Goal: Task Accomplishment & Management: Manage account settings

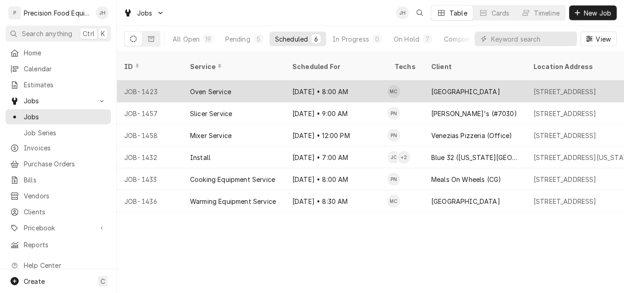
click at [323, 80] on div "Sep 11 • 8:00 AM" at bounding box center [336, 91] width 102 height 22
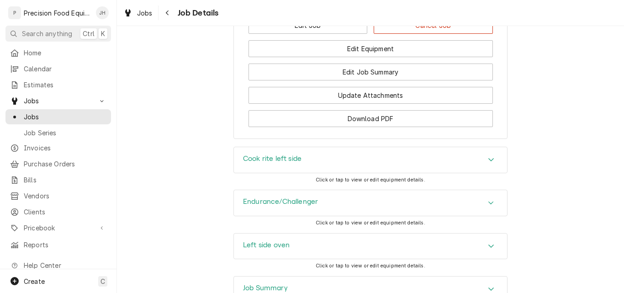
scroll to position [980, 0]
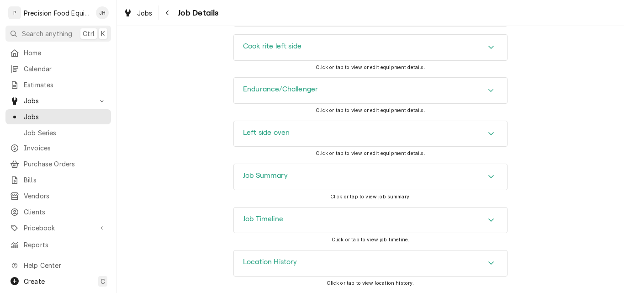
click at [354, 216] on div "Job Timeline" at bounding box center [370, 220] width 273 height 26
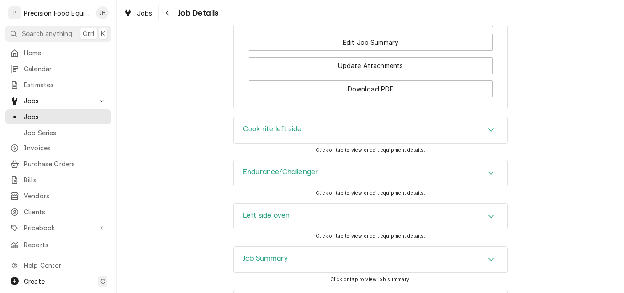
scroll to position [866, 0]
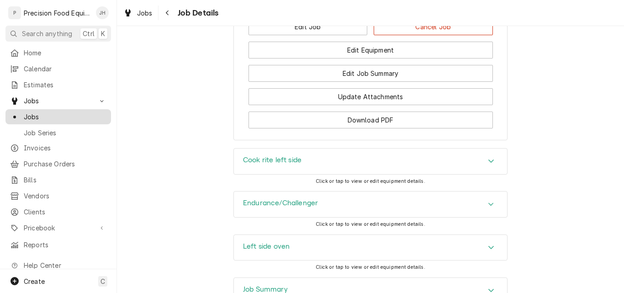
click at [42, 114] on span "Jobs" at bounding box center [65, 117] width 83 height 10
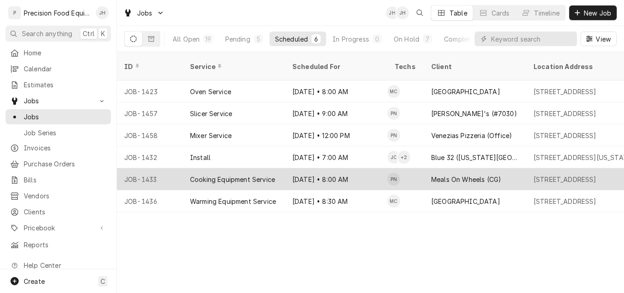
click at [261, 174] on div "Cooking Equipment Service" at bounding box center [232, 179] width 85 height 10
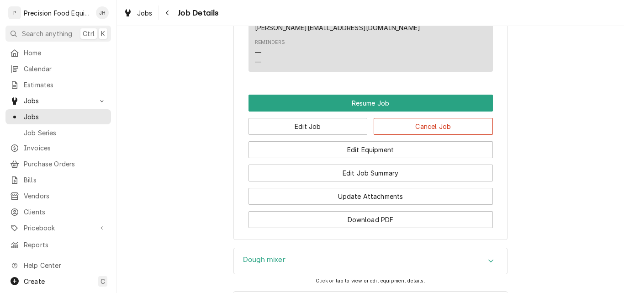
scroll to position [794, 0]
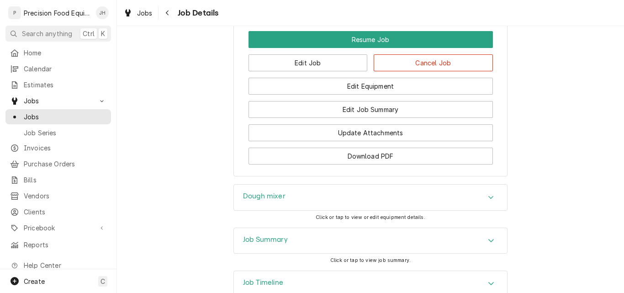
click at [325, 271] on div "Job Timeline" at bounding box center [370, 284] width 273 height 26
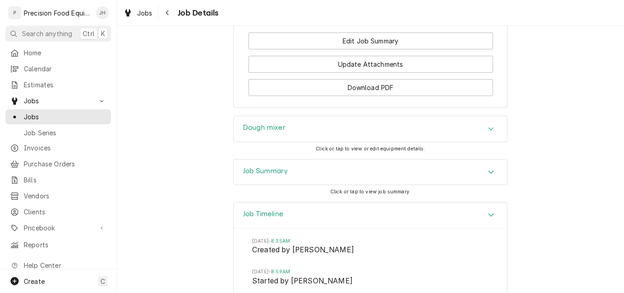
scroll to position [870, 0]
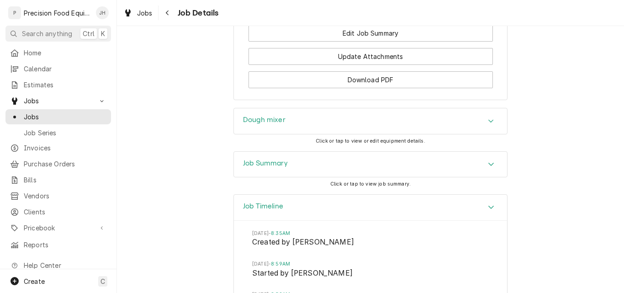
click at [335, 152] on div "Job Summary" at bounding box center [370, 165] width 273 height 26
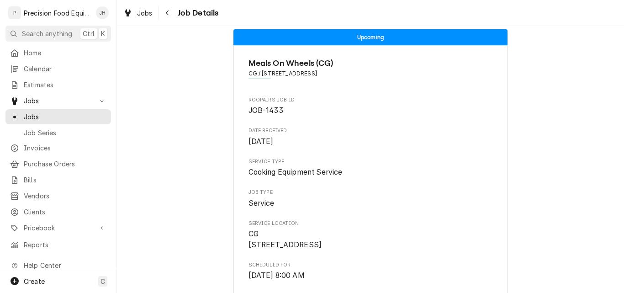
scroll to position [0, 0]
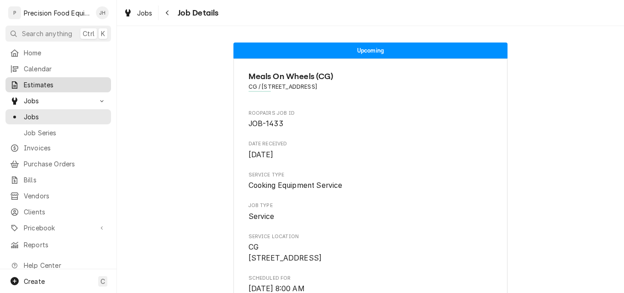
click at [47, 84] on span "Estimates" at bounding box center [65, 85] width 83 height 10
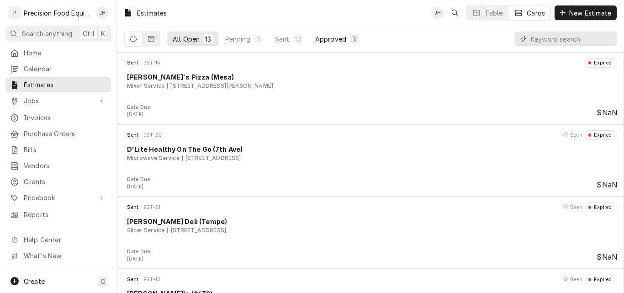
click at [320, 39] on div "Approved" at bounding box center [330, 39] width 31 height 10
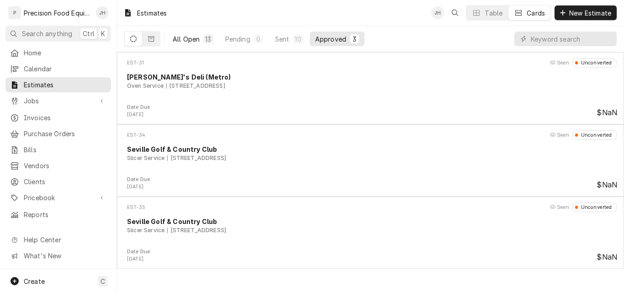
click at [194, 41] on div "All Open" at bounding box center [186, 39] width 27 height 10
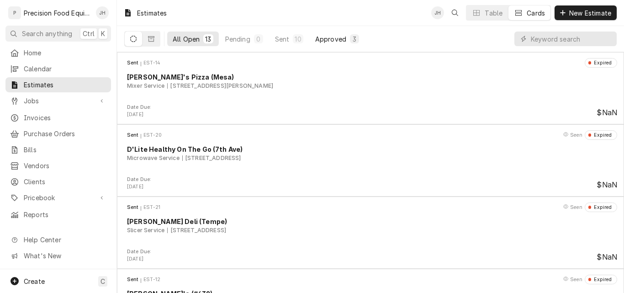
click at [331, 37] on div "Approved" at bounding box center [330, 39] width 31 height 10
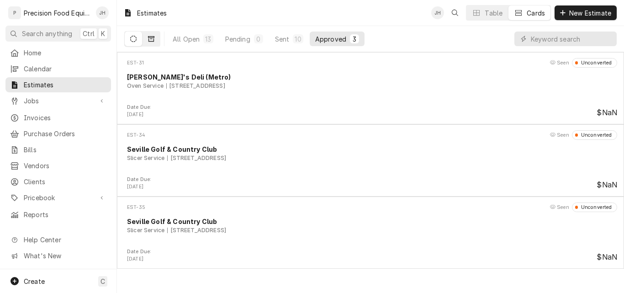
click at [152, 37] on icon "Dynamic Content Wrapper" at bounding box center [151, 38] width 6 height 5
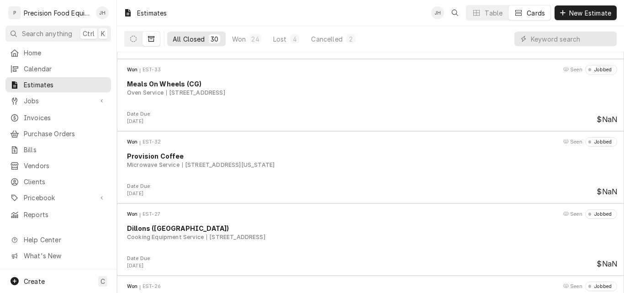
scroll to position [335, 0]
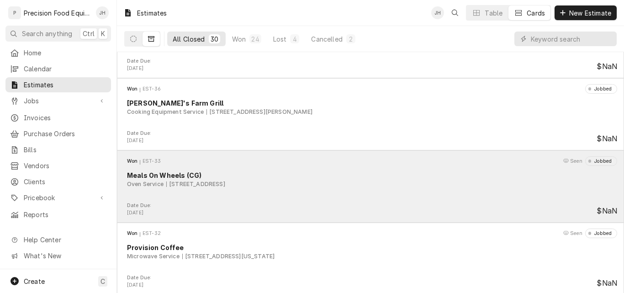
click at [337, 200] on div "Won EST-33 Seen Jobbed Meals On Wheels (CG) Oven Service 2300 E Tanger Dr, Casa…" at bounding box center [370, 179] width 499 height 46
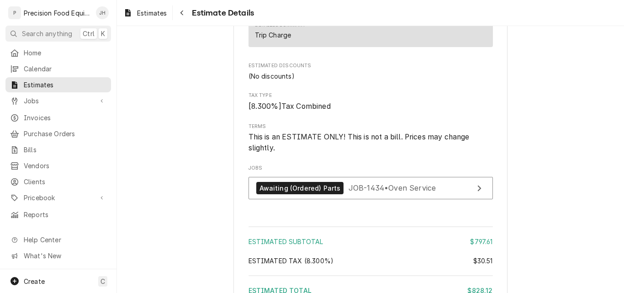
scroll to position [1141, 0]
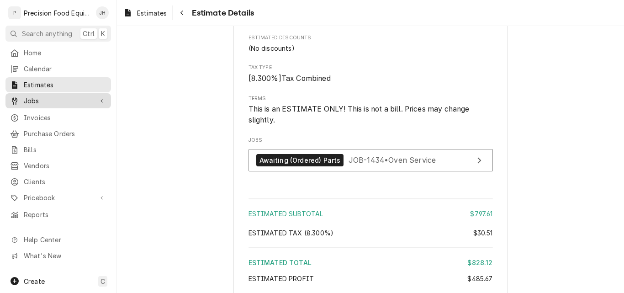
click at [40, 95] on div "Jobs" at bounding box center [58, 100] width 102 height 11
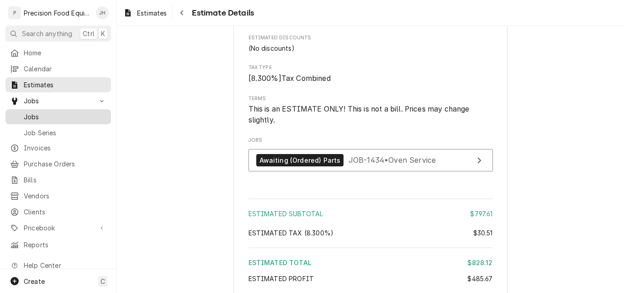
click at [65, 113] on span "Jobs" at bounding box center [65, 117] width 83 height 10
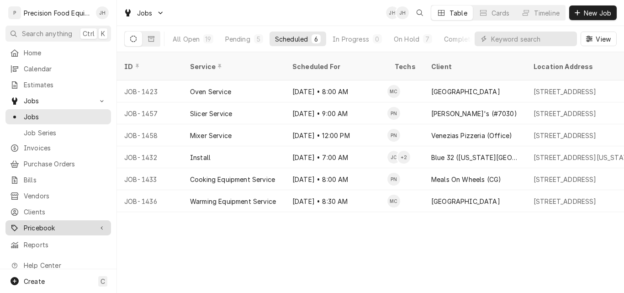
click at [42, 223] on span "Pricebook" at bounding box center [58, 228] width 69 height 10
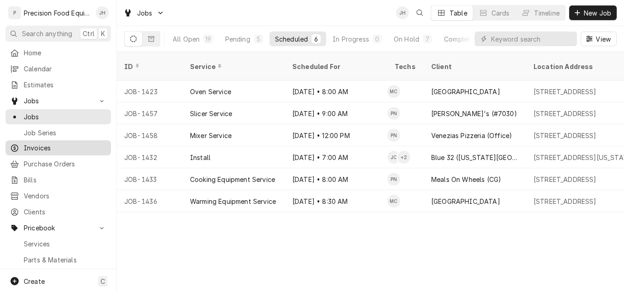
click at [55, 146] on span "Invoices" at bounding box center [65, 148] width 83 height 10
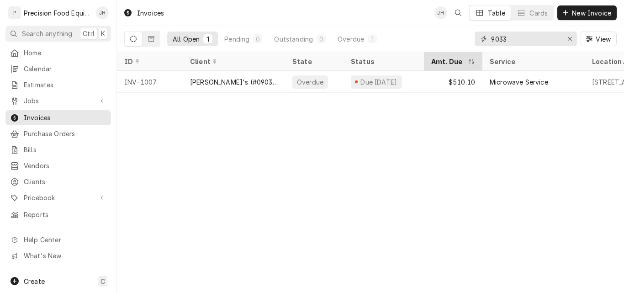
drag, startPoint x: 528, startPoint y: 38, endPoint x: 442, endPoint y: 56, distance: 87.1
click at [442, 56] on div "Invoices JH Table Cards New Invoice All Open 1 Pending 0 Outstanding 0 Overdue …" at bounding box center [370, 146] width 507 height 293
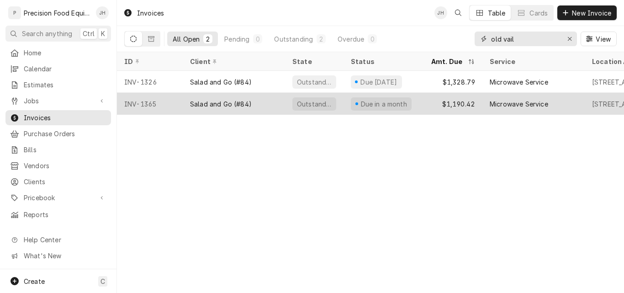
type input "old vail"
click at [162, 103] on div "INV-1365" at bounding box center [150, 104] width 66 height 22
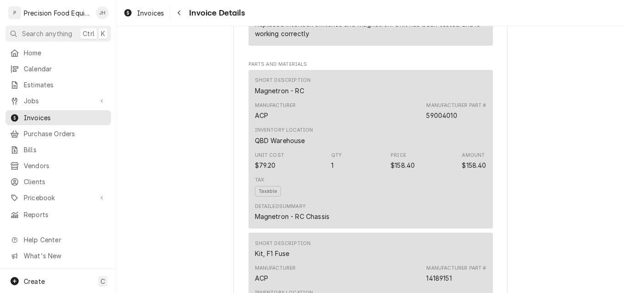
scroll to position [593, 0]
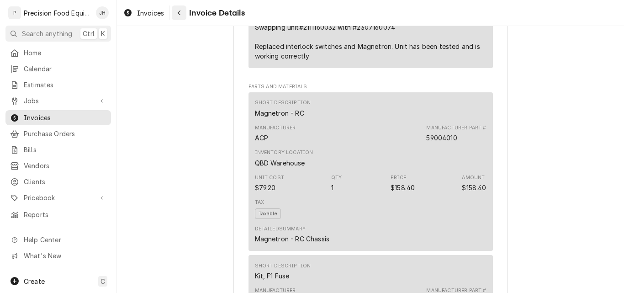
click at [177, 9] on div "Navigate back" at bounding box center [178, 12] width 9 height 9
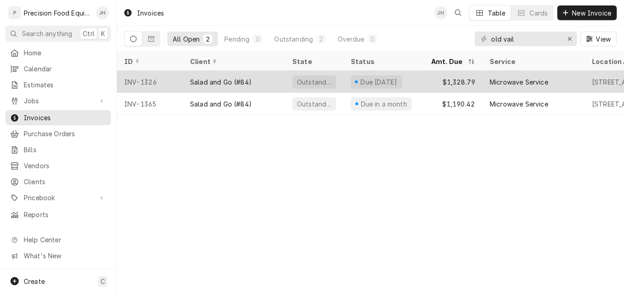
click at [161, 77] on div "INV-1326" at bounding box center [150, 82] width 66 height 22
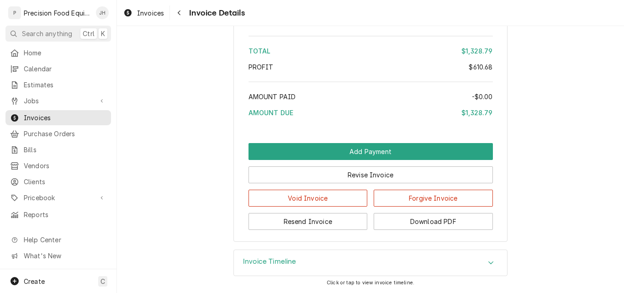
scroll to position [1352, 0]
click at [439, 223] on button "Download PDF" at bounding box center [432, 221] width 119 height 17
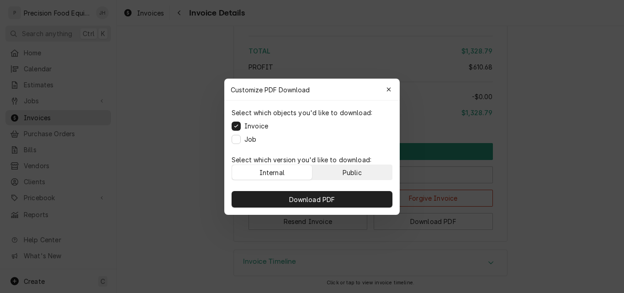
click at [352, 172] on div "Public" at bounding box center [351, 172] width 19 height 10
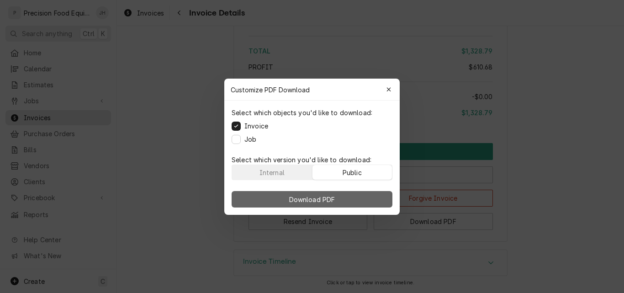
click at [328, 197] on span "Download PDF" at bounding box center [312, 199] width 50 height 10
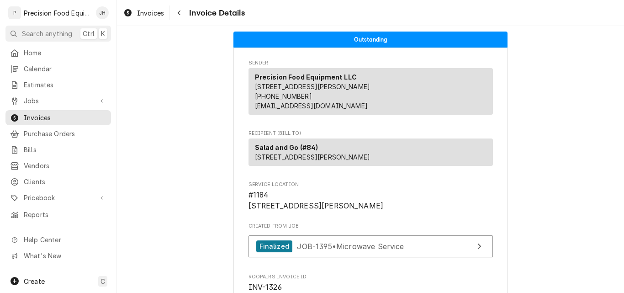
scroll to position [0, 0]
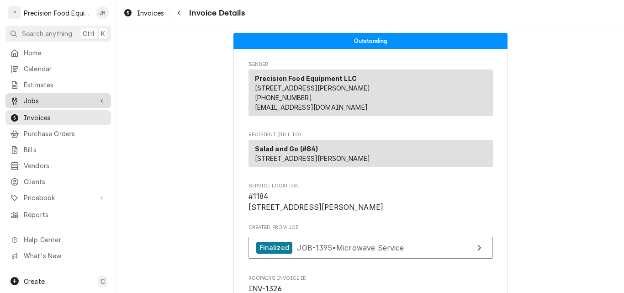
click at [56, 101] on span "Jobs" at bounding box center [58, 101] width 69 height 10
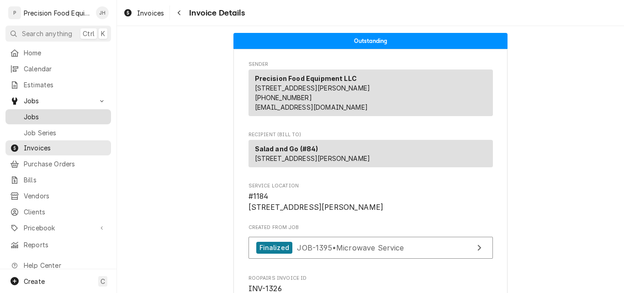
click at [54, 112] on span "Jobs" at bounding box center [65, 117] width 83 height 10
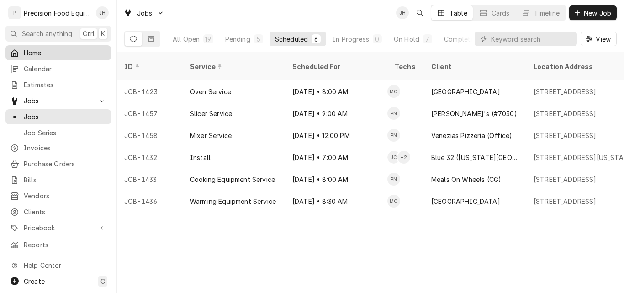
click at [34, 52] on span "Home" at bounding box center [65, 53] width 83 height 10
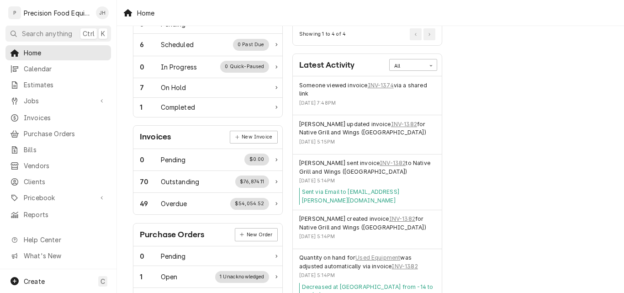
scroll to position [274, 0]
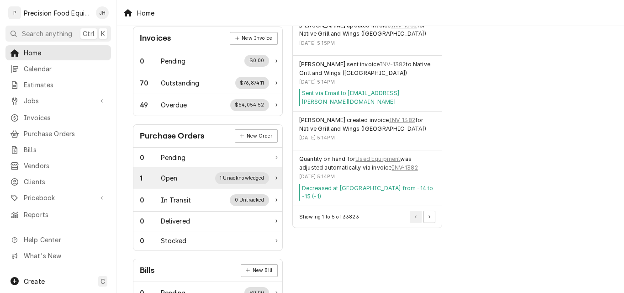
click at [210, 176] on div "1 Open 1 Unacknowledged" at bounding box center [204, 178] width 129 height 12
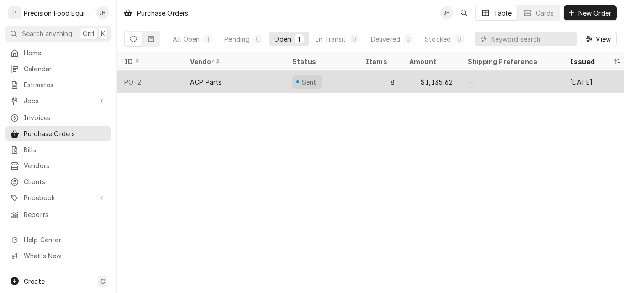
click at [262, 79] on div "ACP Parts" at bounding box center [234, 82] width 102 height 22
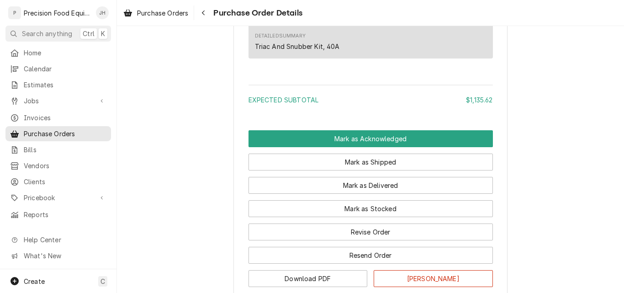
scroll to position [1820, 0]
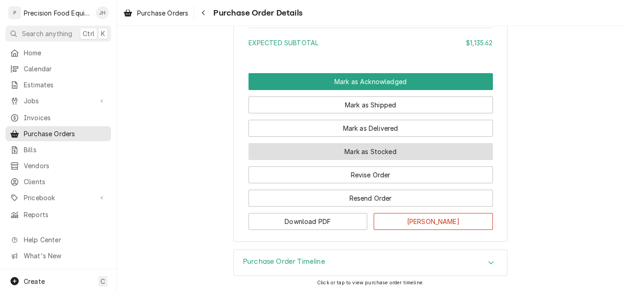
click at [377, 153] on button "Mark as Stocked" at bounding box center [370, 151] width 244 height 17
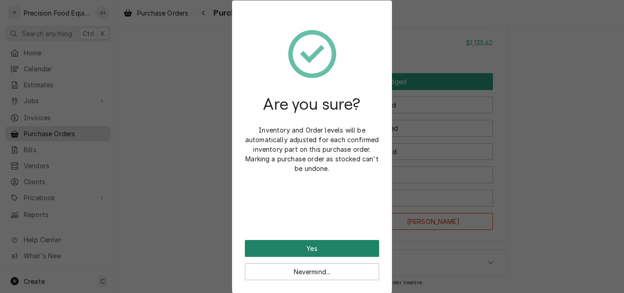
click at [344, 242] on button "Yes" at bounding box center [312, 248] width 134 height 17
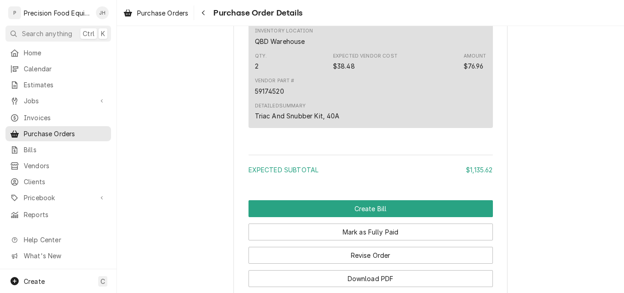
scroll to position [1866, 0]
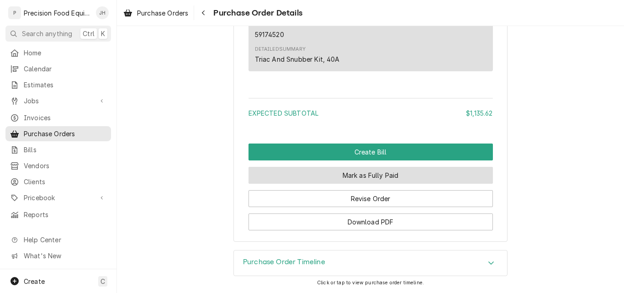
click at [385, 179] on button "Mark as Fully Paid" at bounding box center [370, 175] width 244 height 17
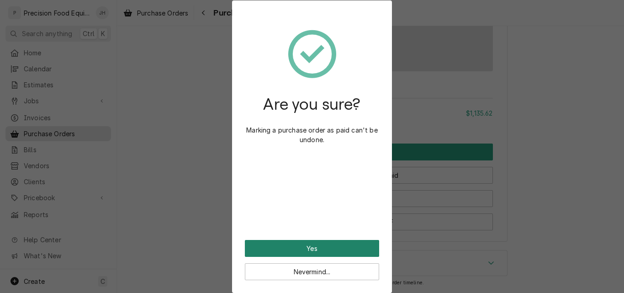
click at [320, 248] on button "Yes" at bounding box center [312, 248] width 134 height 17
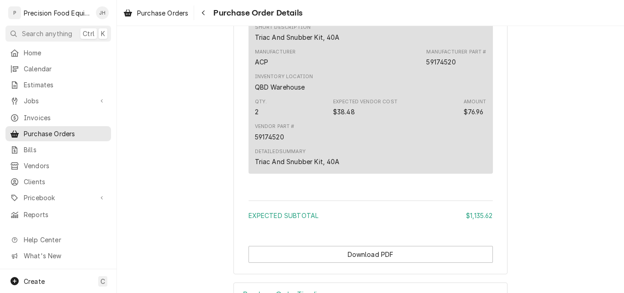
scroll to position [1796, 0]
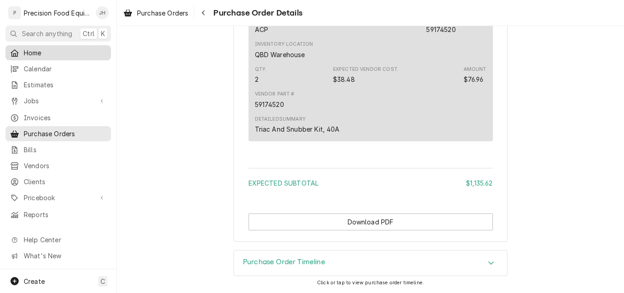
click at [37, 50] on span "Home" at bounding box center [65, 53] width 83 height 10
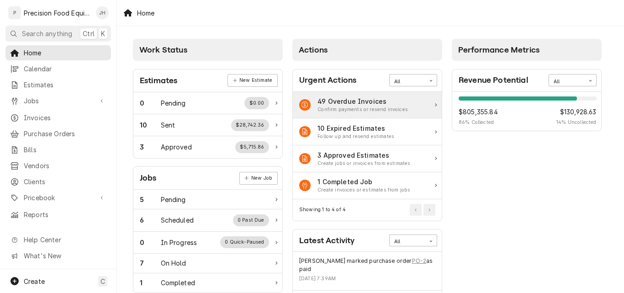
click at [386, 104] on div "49 Overdue Invoices" at bounding box center [362, 101] width 90 height 10
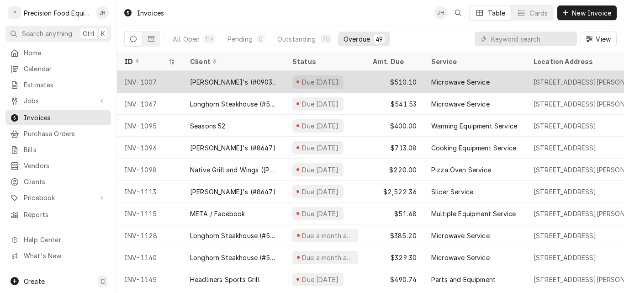
click at [228, 83] on div "[PERSON_NAME]'s (#09033)" at bounding box center [234, 82] width 88 height 10
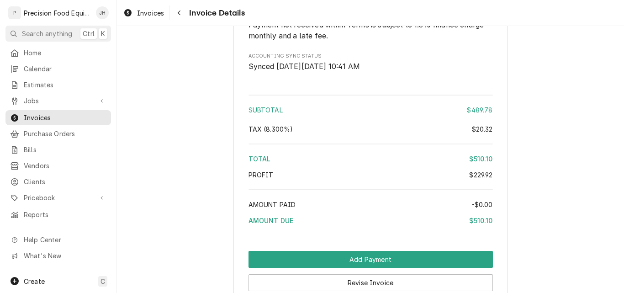
scroll to position [1415, 0]
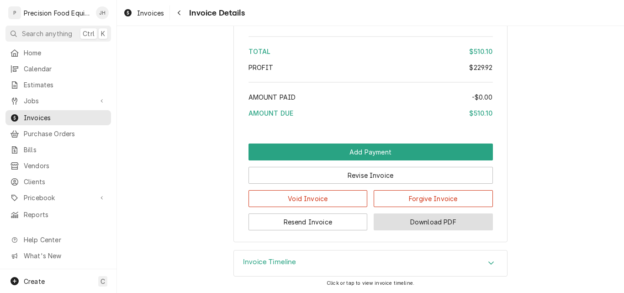
click at [437, 230] on button "Download PDF" at bounding box center [432, 221] width 119 height 17
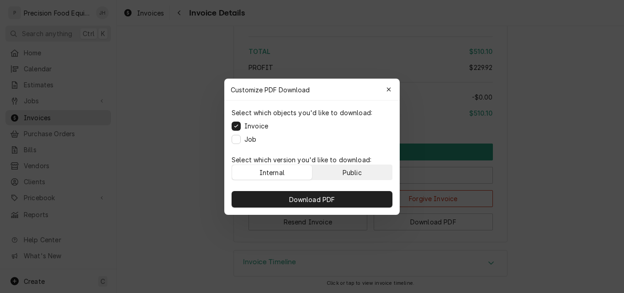
click at [348, 172] on div "Public" at bounding box center [351, 172] width 19 height 10
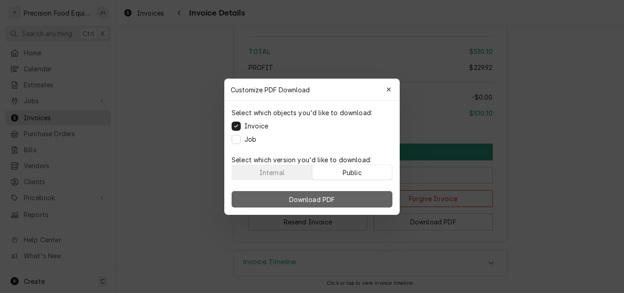
click at [306, 199] on span "Download PDF" at bounding box center [312, 199] width 50 height 10
